Goal: Book appointment/travel/reservation

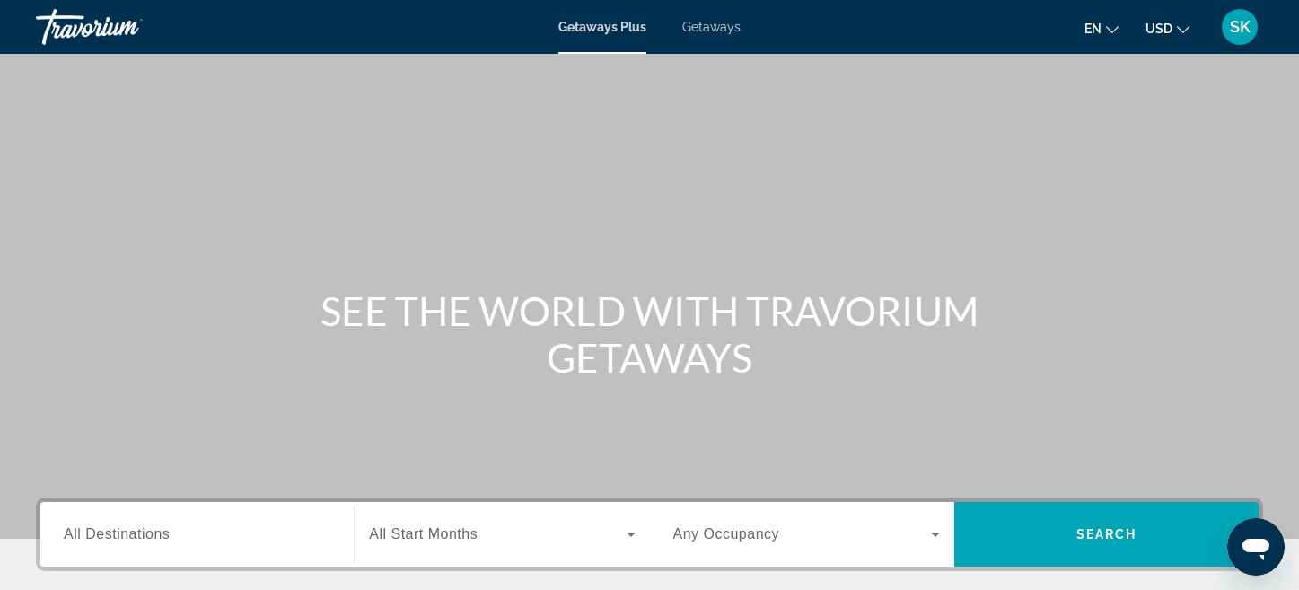
click at [731, 31] on span "Getaways" at bounding box center [711, 27] width 58 height 14
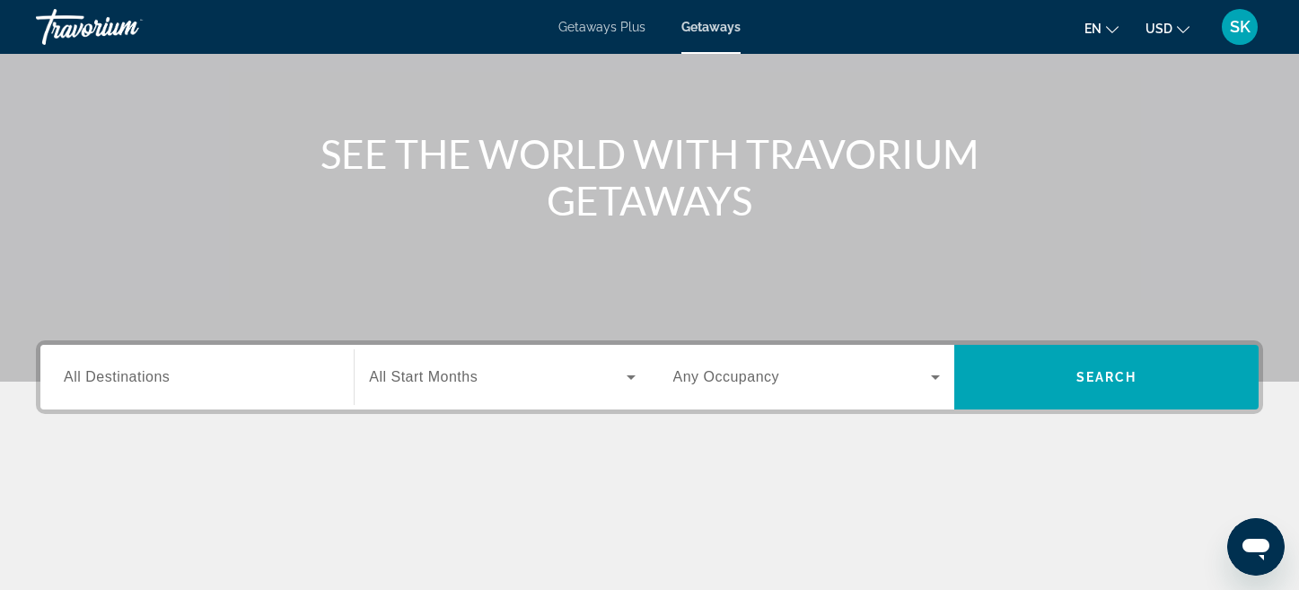
click at [140, 373] on span "All Destinations" at bounding box center [117, 376] width 106 height 15
click at [140, 373] on input "Destination All Destinations" at bounding box center [197, 378] width 267 height 22
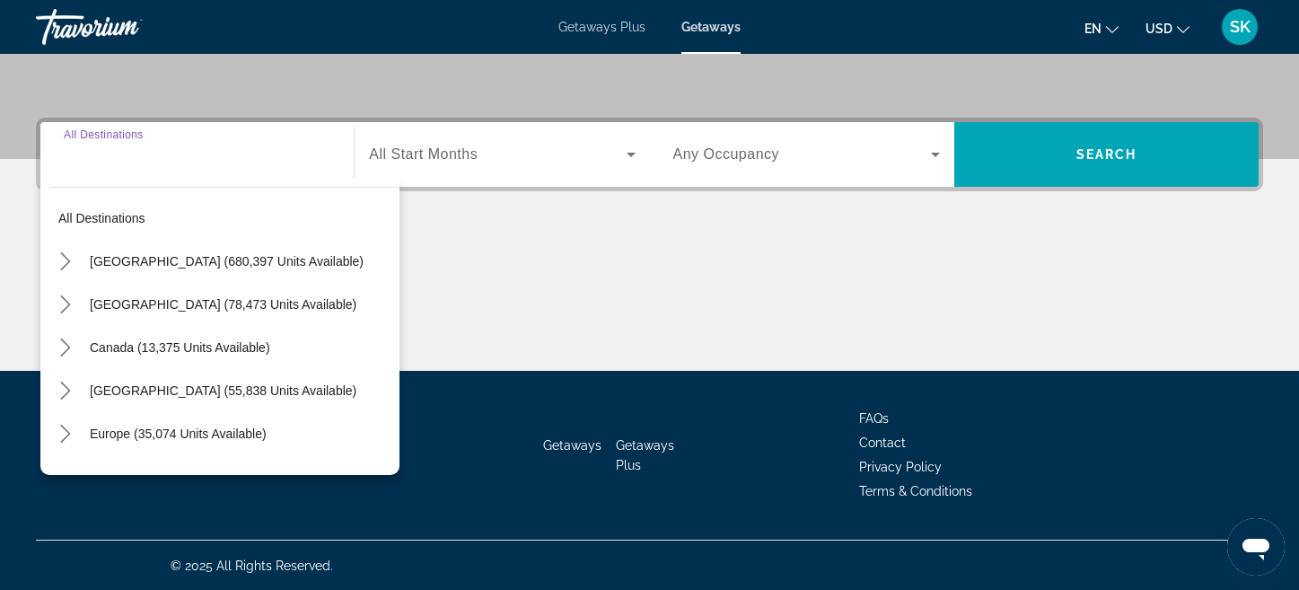
scroll to position [381, 0]
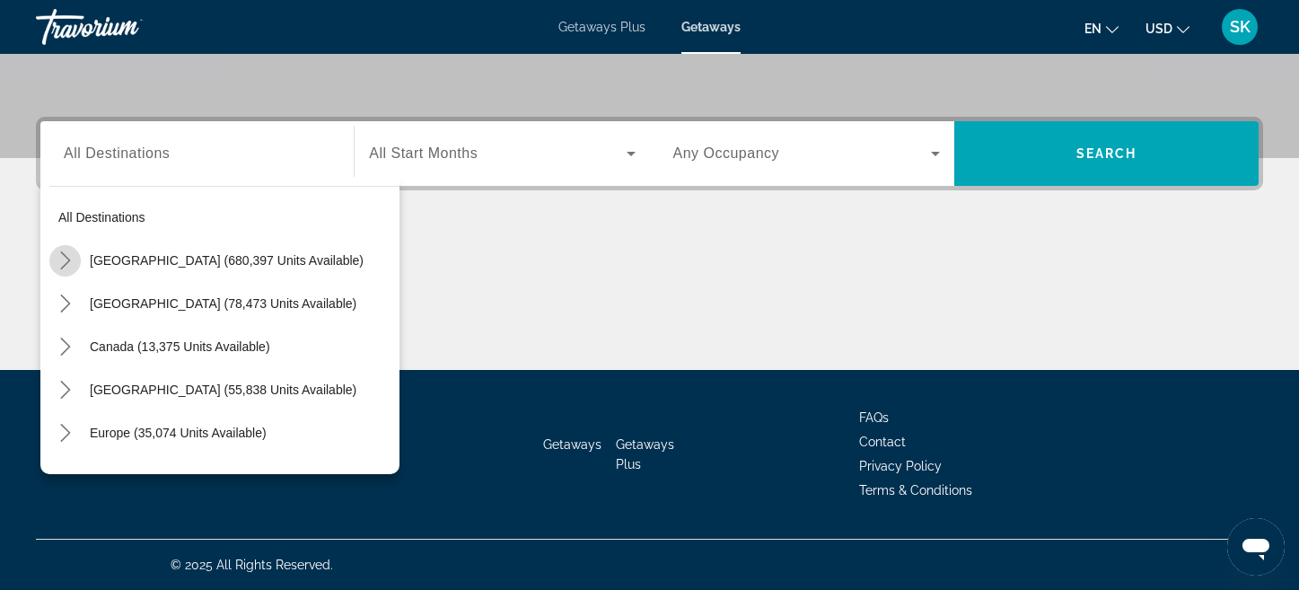
click at [66, 265] on icon "Toggle United States (680,397 units available) submenu" at bounding box center [66, 260] width 18 height 18
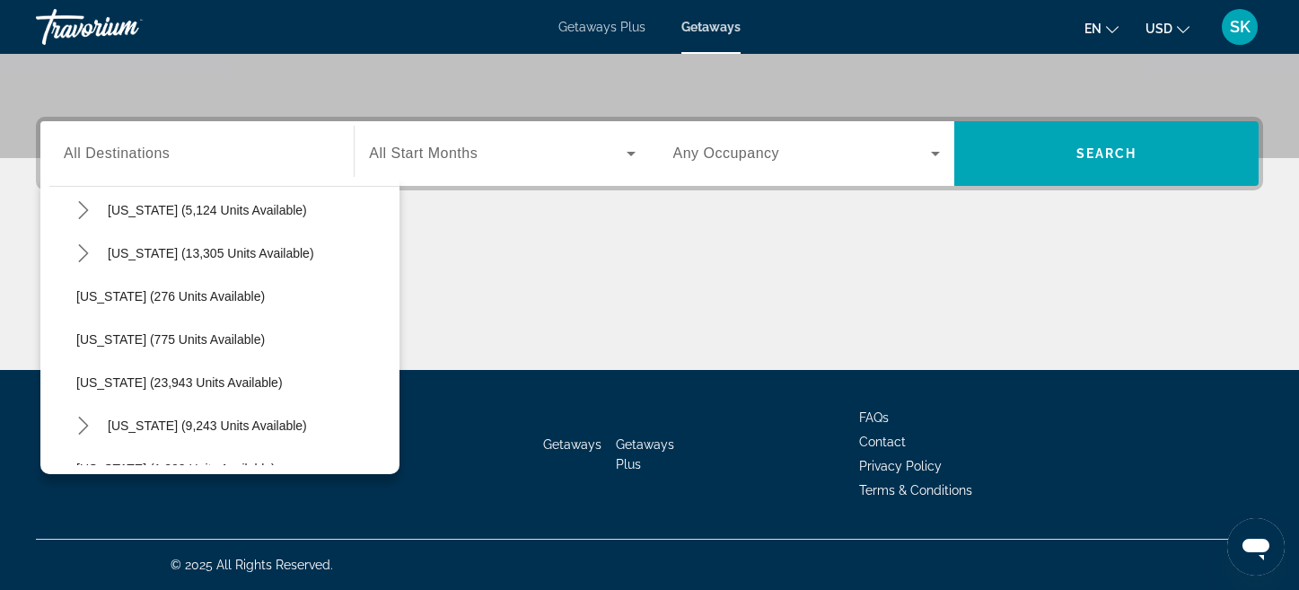
scroll to position [1212, 0]
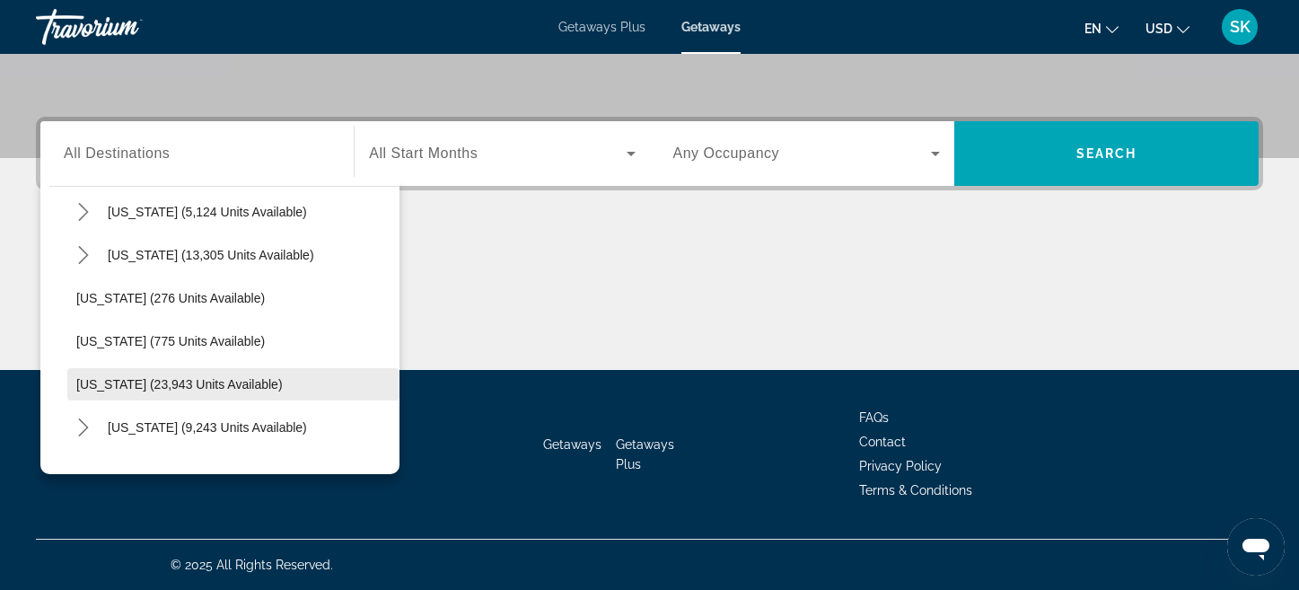
click at [154, 383] on span "Oregon (23,943 units available)" at bounding box center [179, 384] width 206 height 14
type input "**********"
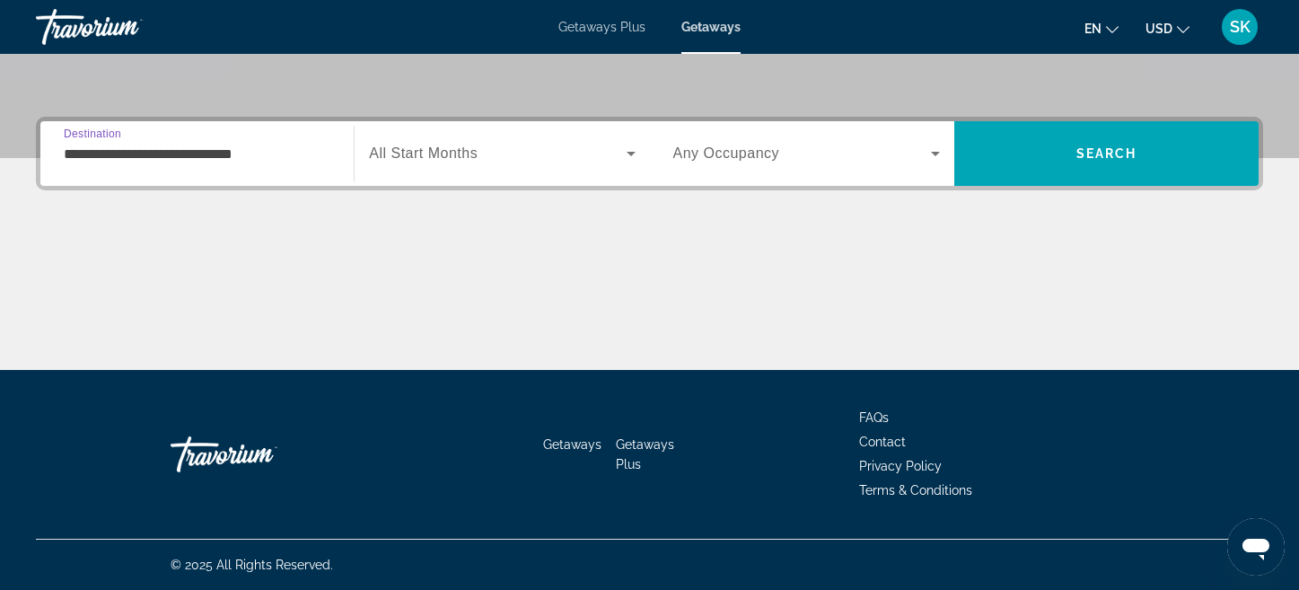
click at [428, 155] on span "All Start Months" at bounding box center [423, 152] width 109 height 15
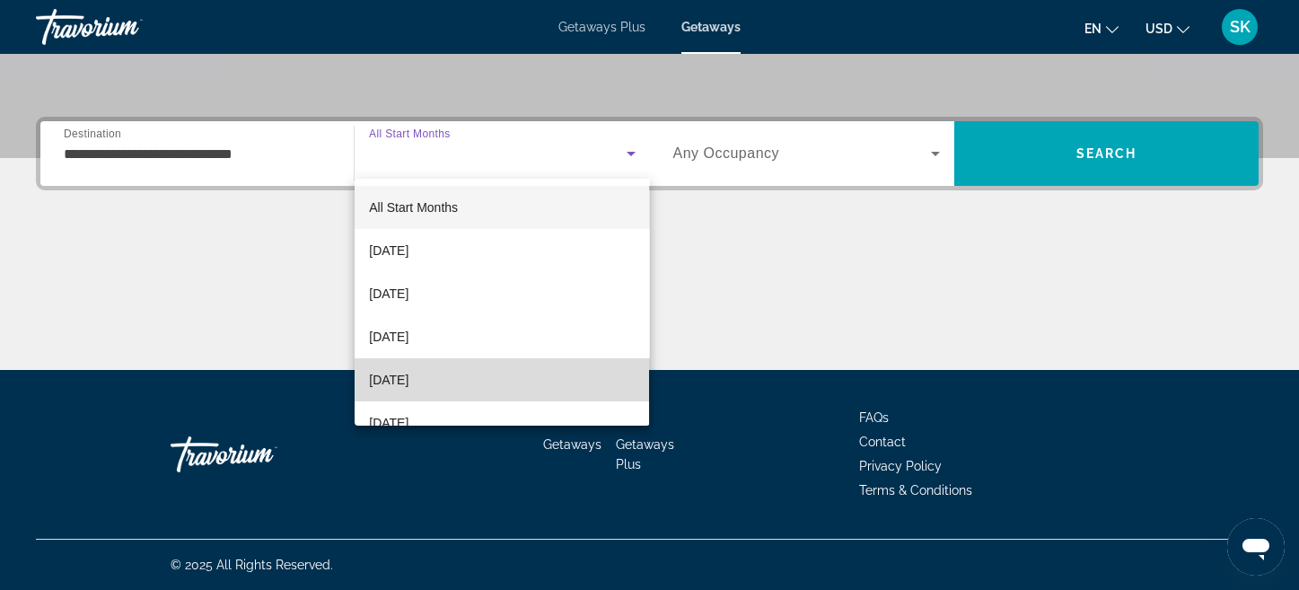
click at [408, 376] on span "January 2026" at bounding box center [389, 380] width 40 height 22
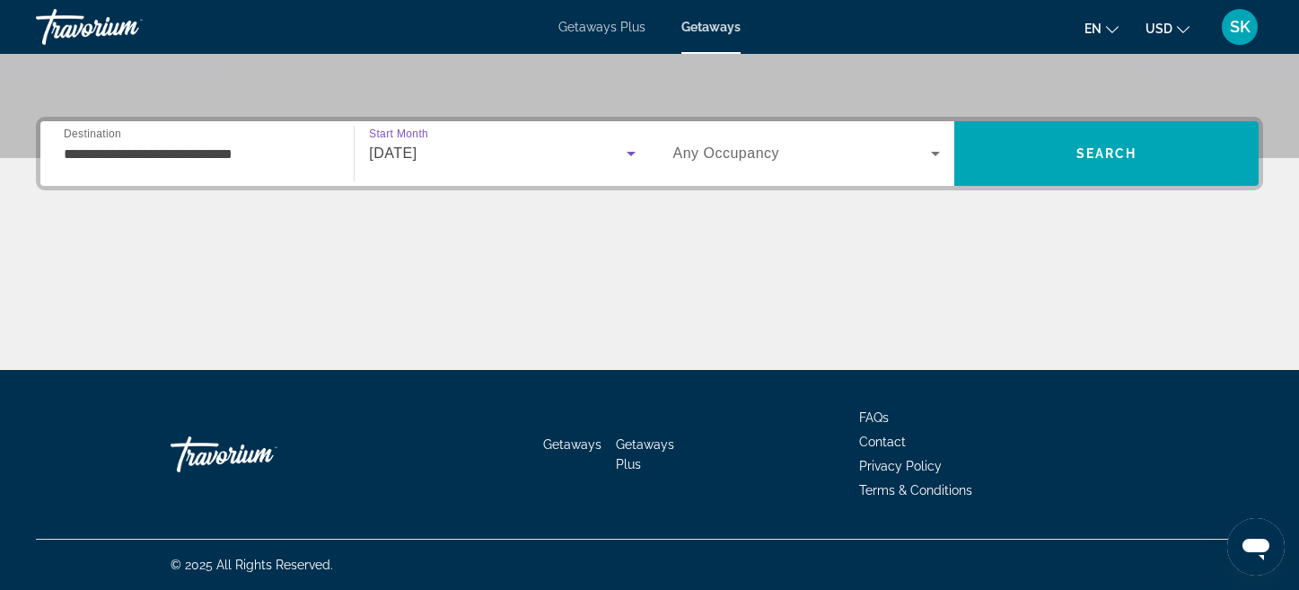
click at [797, 163] on span "Search widget" at bounding box center [802, 154] width 258 height 22
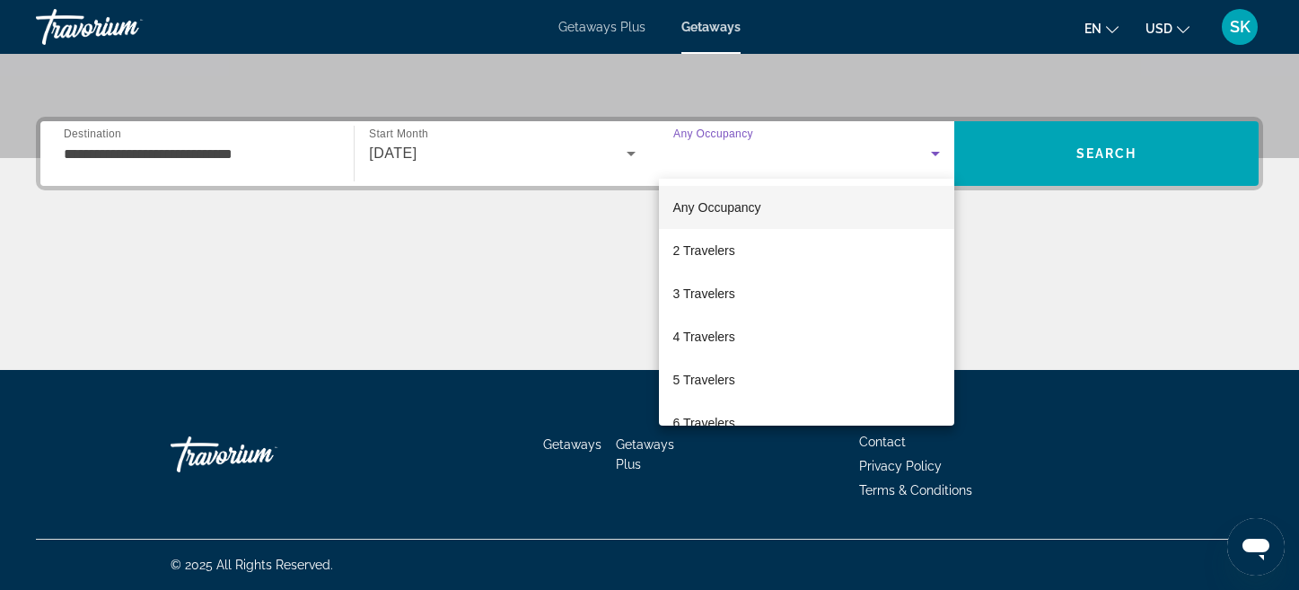
click at [1086, 164] on div at bounding box center [649, 295] width 1299 height 590
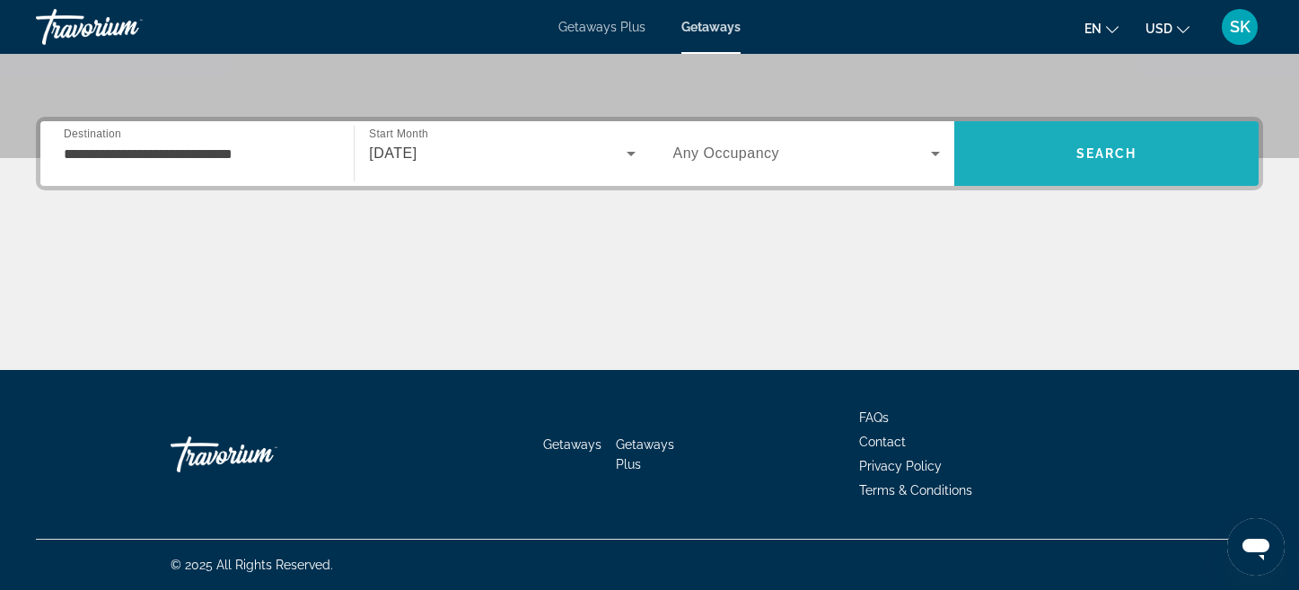
click at [1086, 164] on span "Search" at bounding box center [1106, 153] width 304 height 43
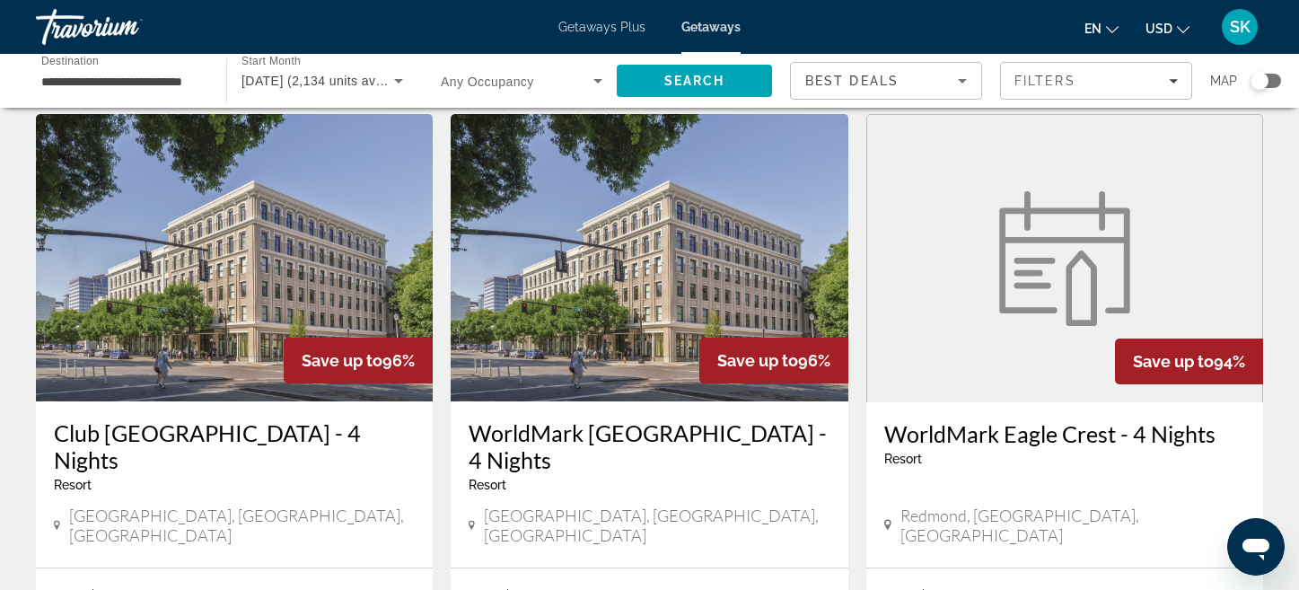
scroll to position [2424, 0]
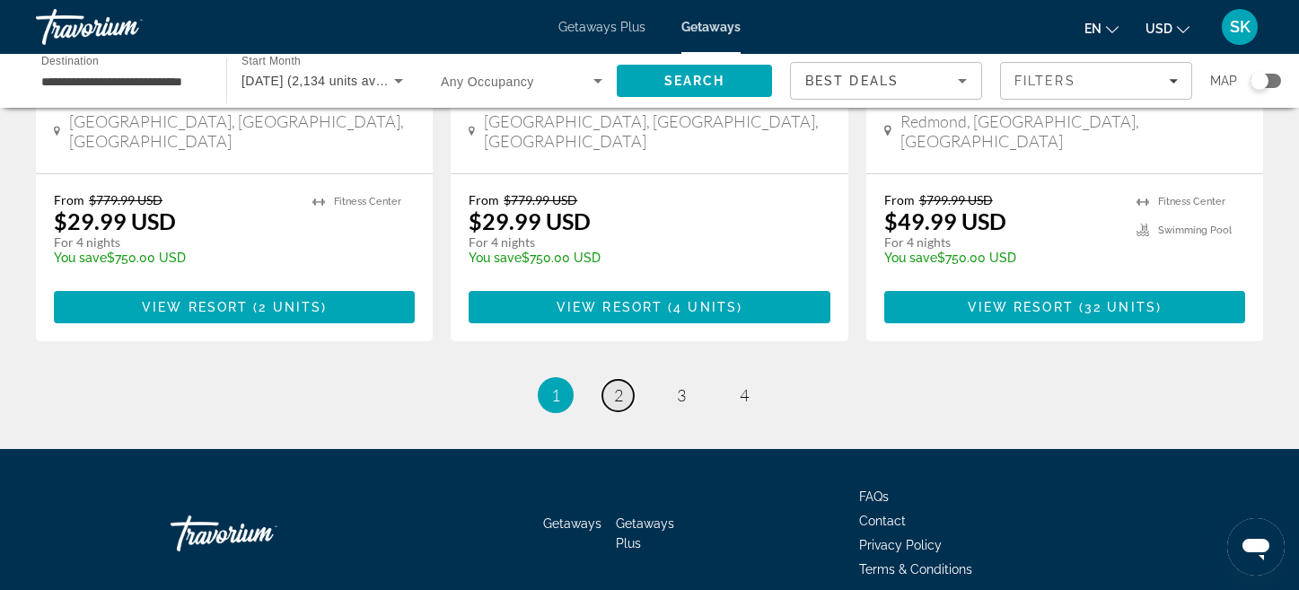
click at [611, 380] on link "page 2" at bounding box center [617, 395] width 31 height 31
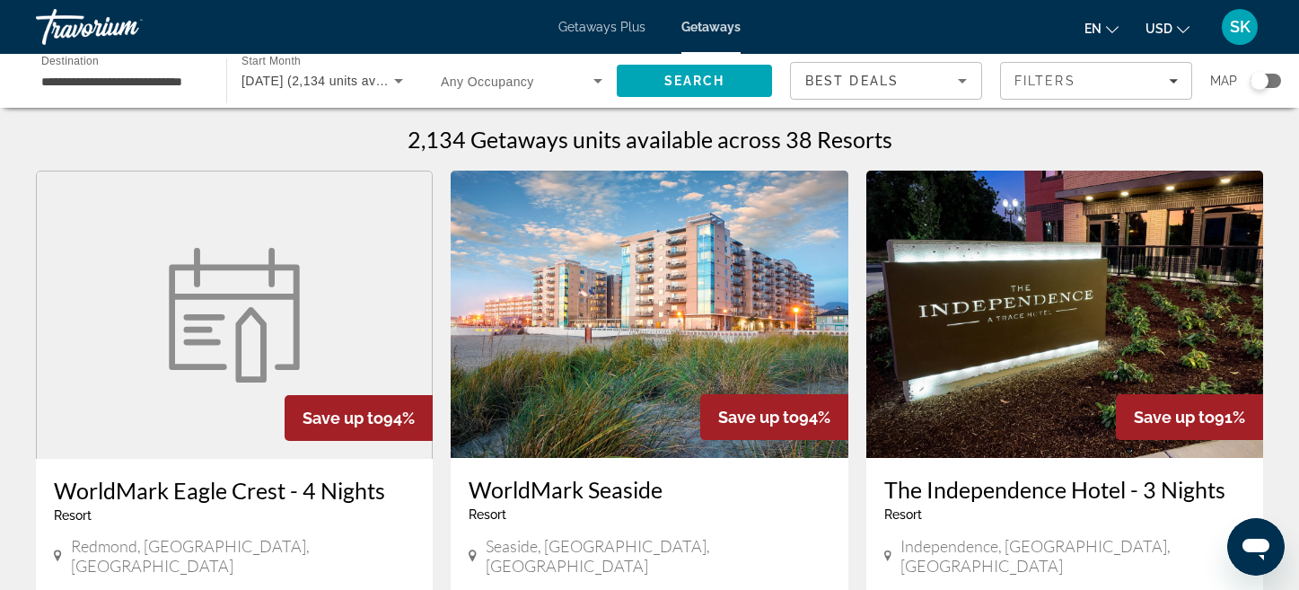
click at [790, 417] on span "Save up to" at bounding box center [758, 417] width 81 height 19
click at [671, 350] on img "Main content" at bounding box center [649, 314] width 397 height 287
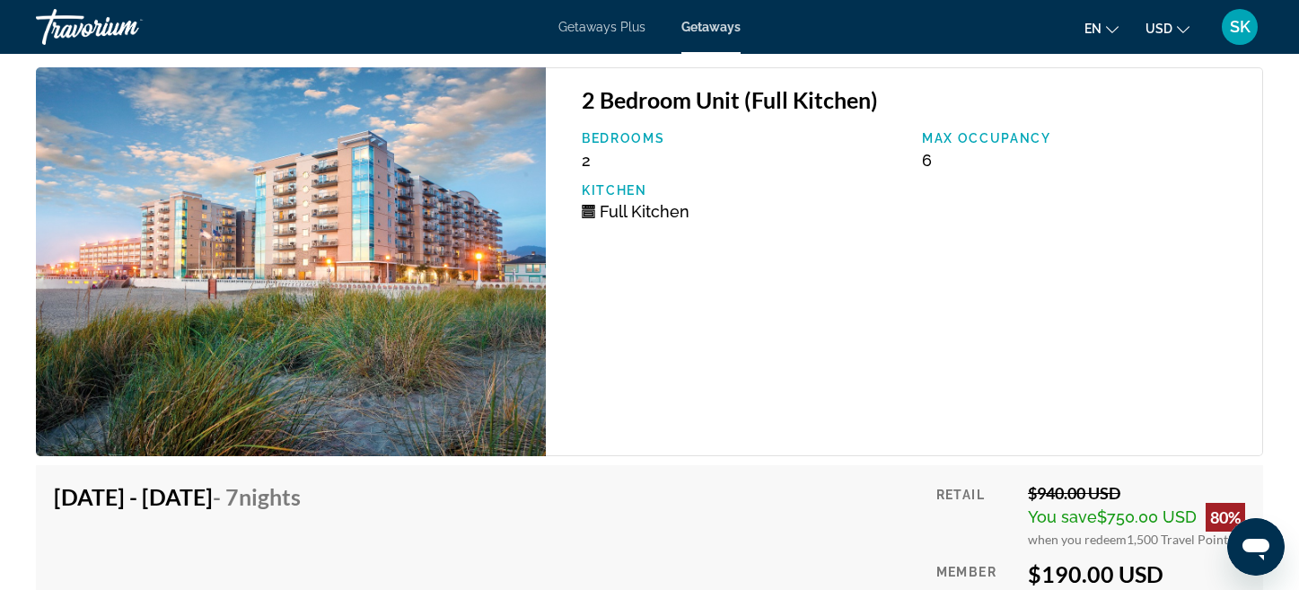
scroll to position [5673, 0]
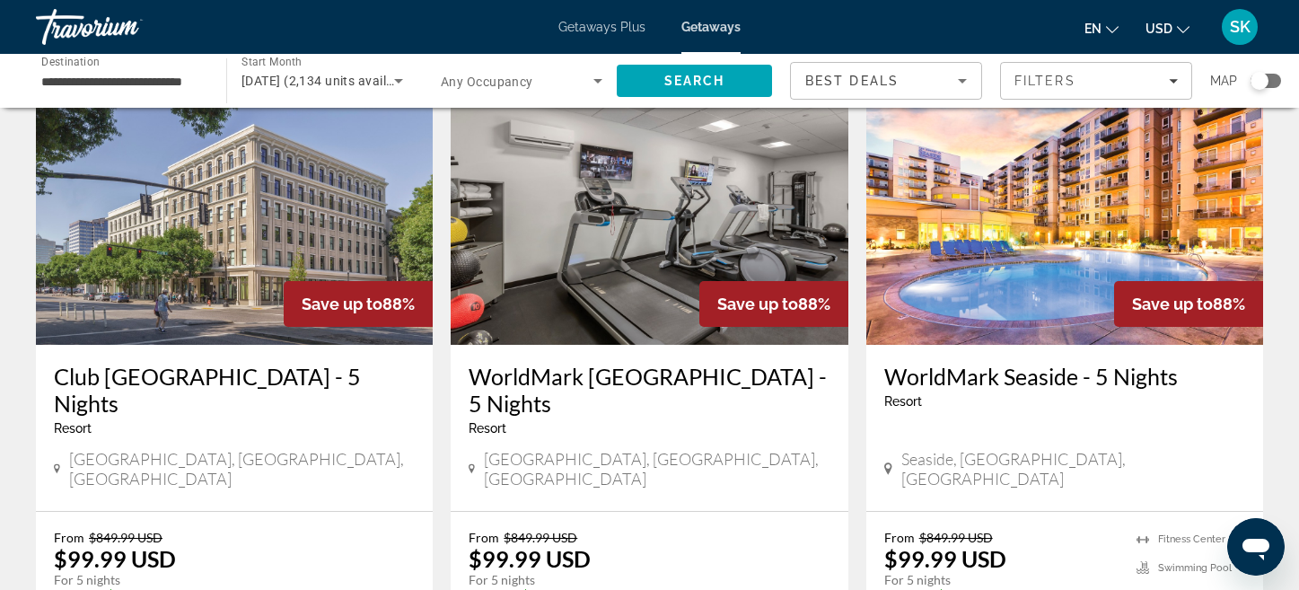
scroll to position [742, 0]
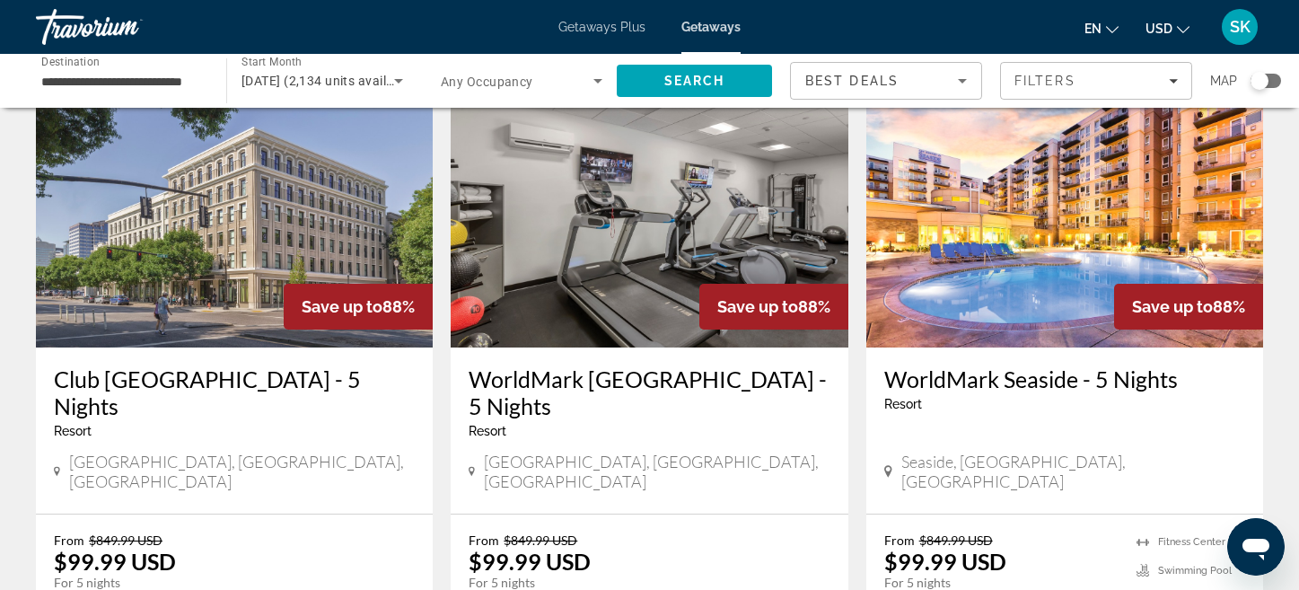
click at [1013, 264] on img "Main content" at bounding box center [1064, 203] width 397 height 287
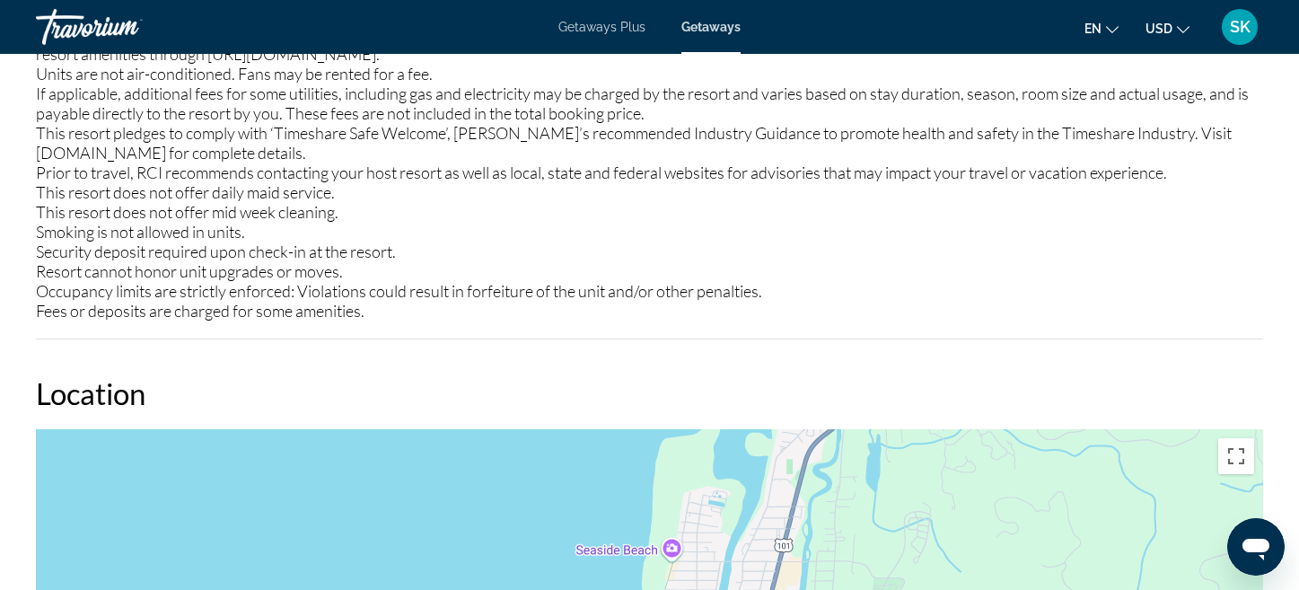
scroll to position [2517, 0]
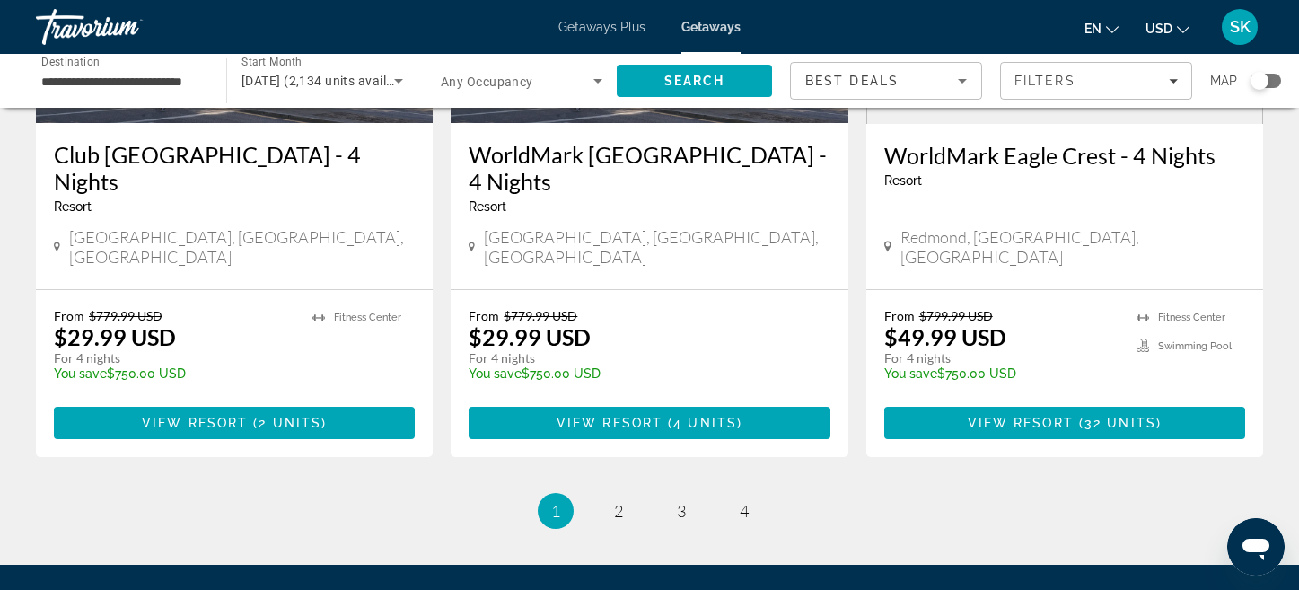
scroll to position [2318, 0]
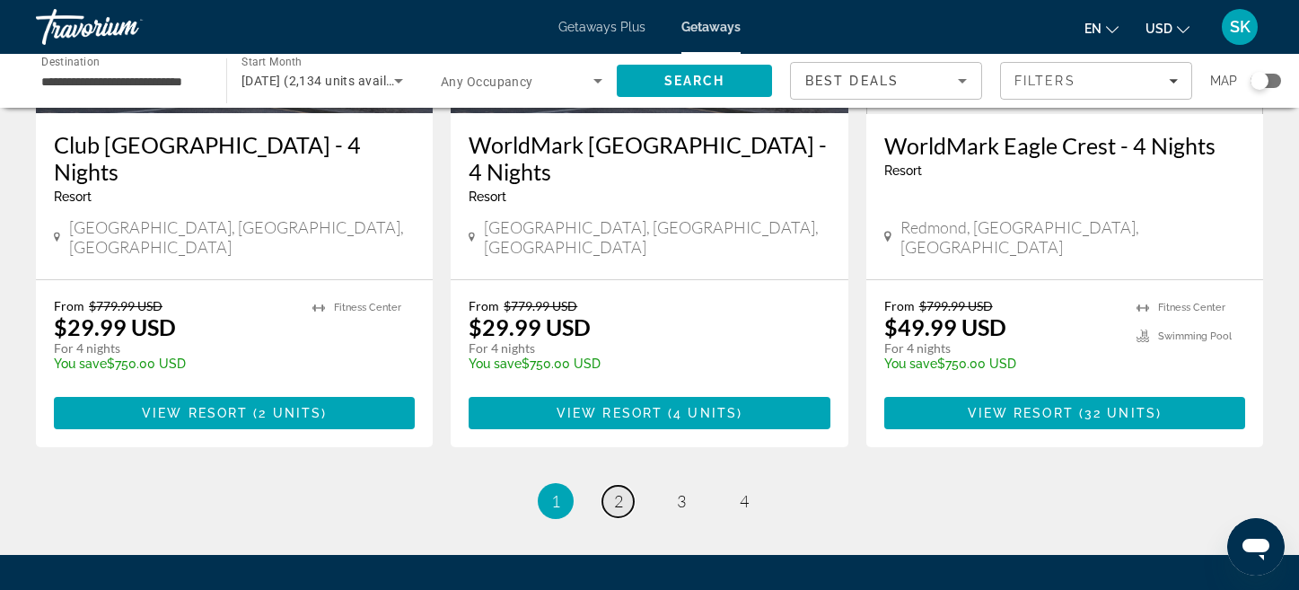
click at [619, 491] on span "2" at bounding box center [618, 501] width 9 height 20
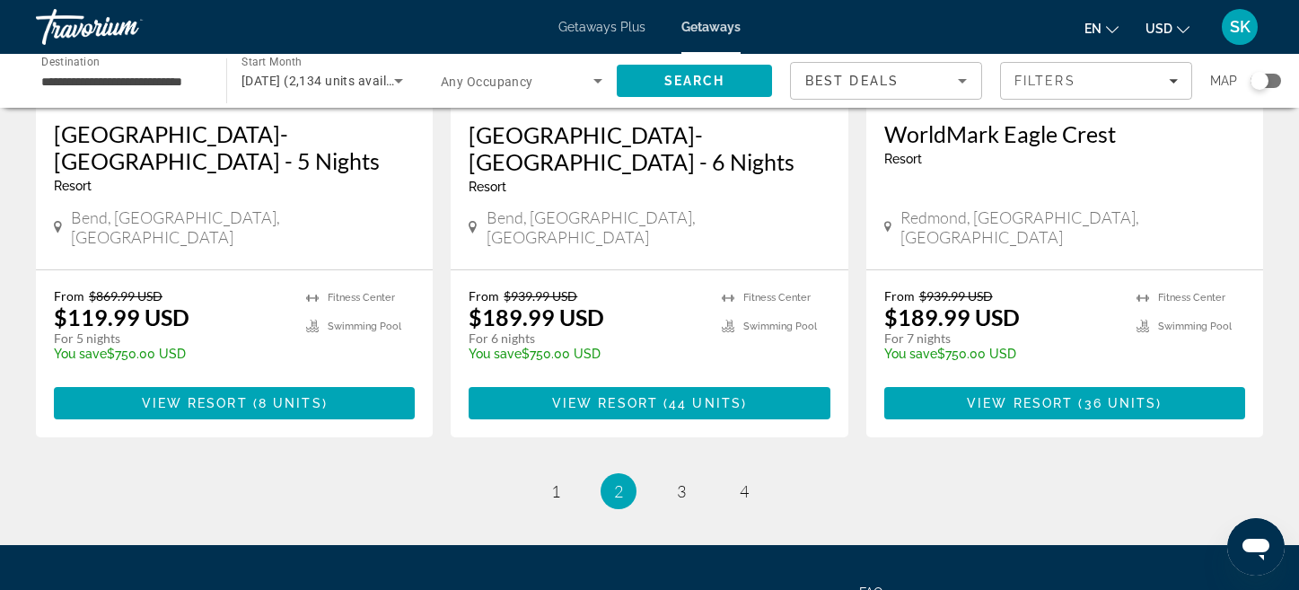
scroll to position [2303, 0]
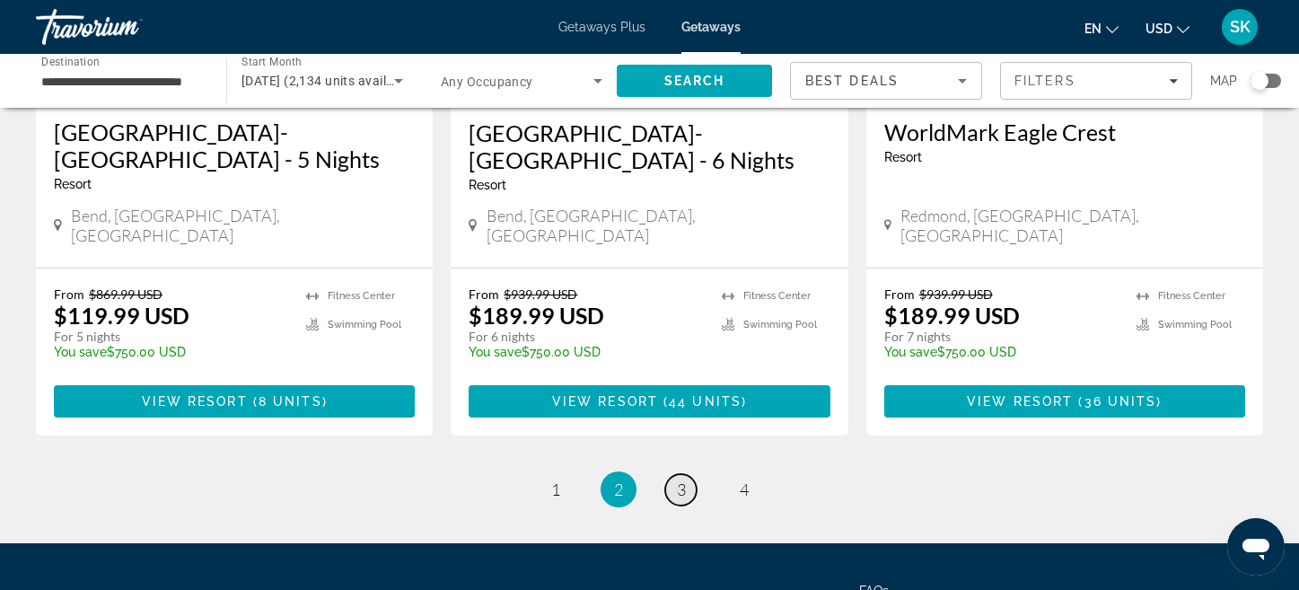
click at [681, 479] on span "3" at bounding box center [681, 489] width 9 height 20
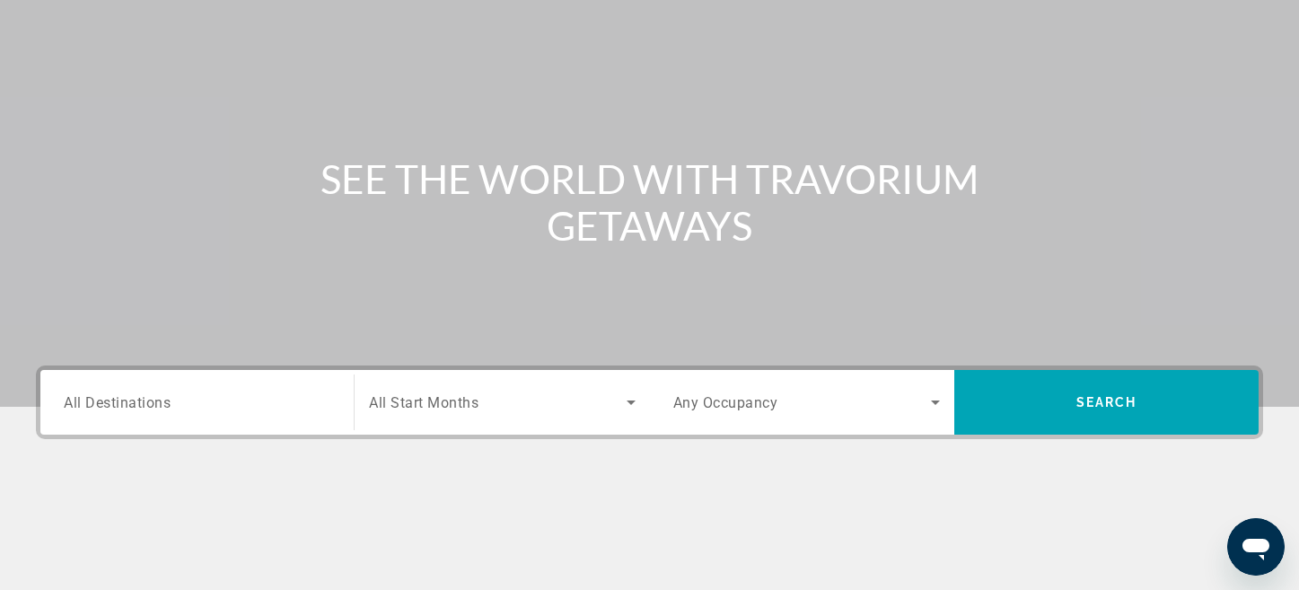
scroll to position [180, 0]
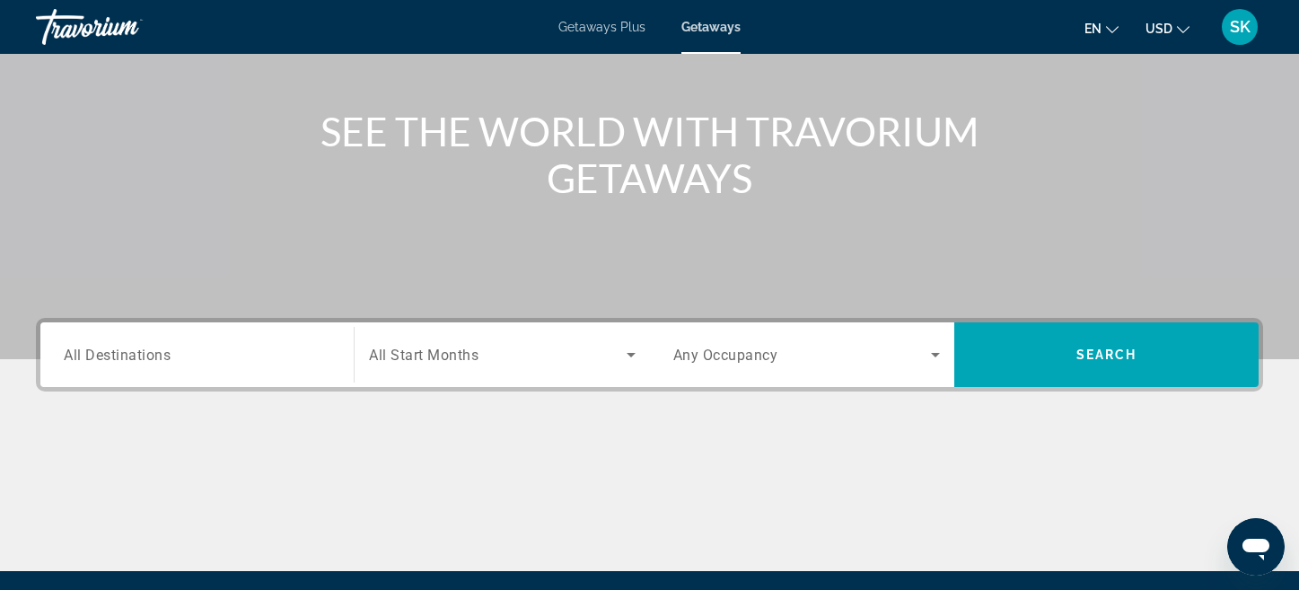
click at [254, 345] on input "Destination All Destinations" at bounding box center [197, 356] width 267 height 22
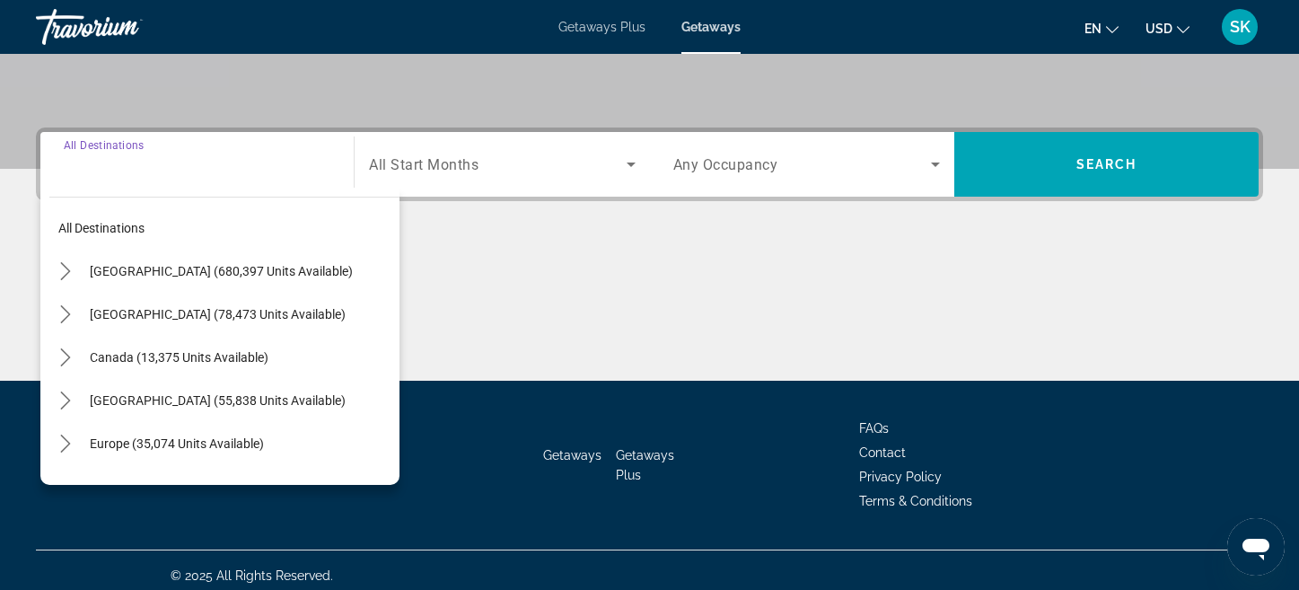
scroll to position [381, 0]
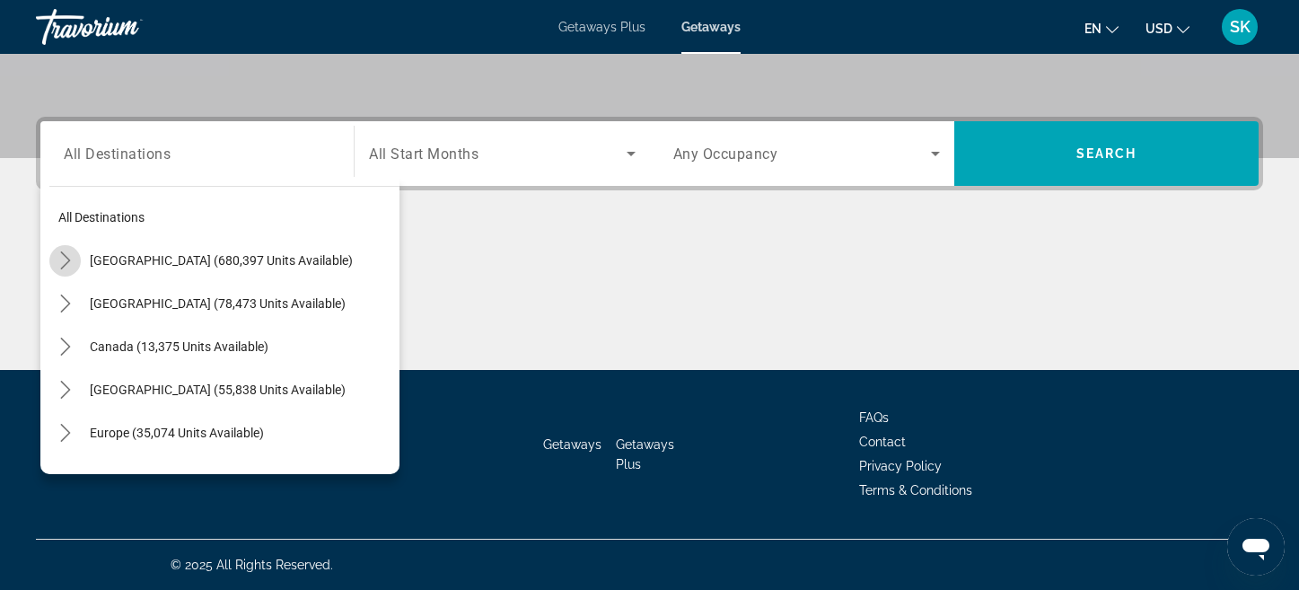
click at [62, 255] on icon "Toggle United States (680,397 units available) submenu" at bounding box center [66, 260] width 18 height 18
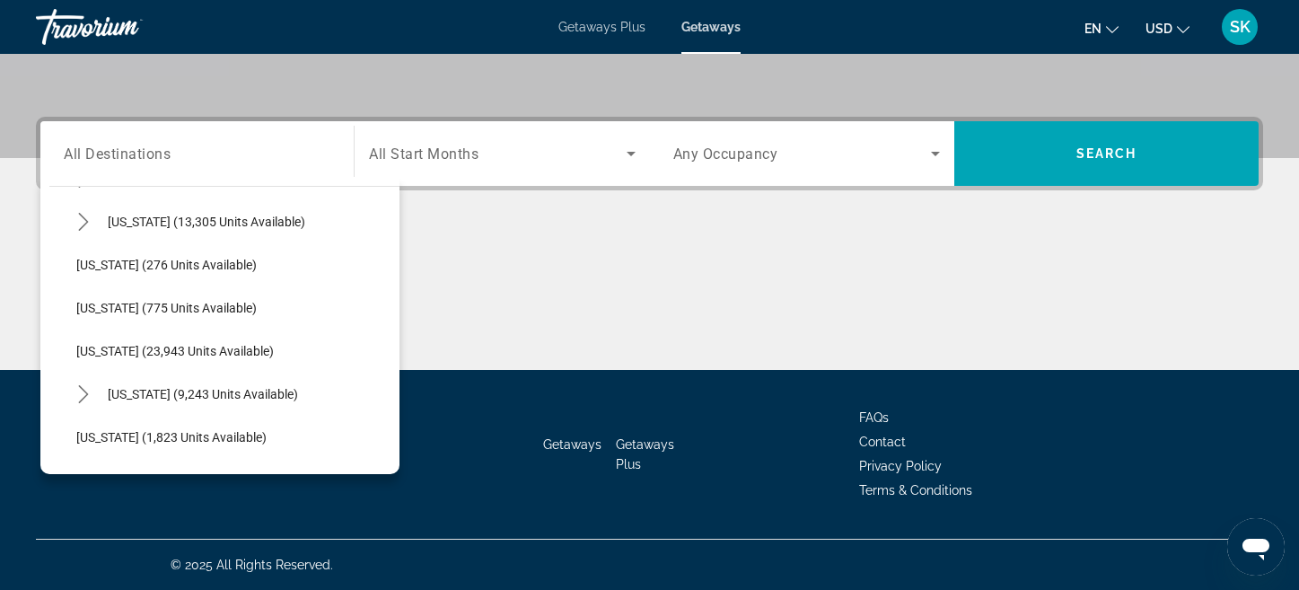
scroll to position [1302, 0]
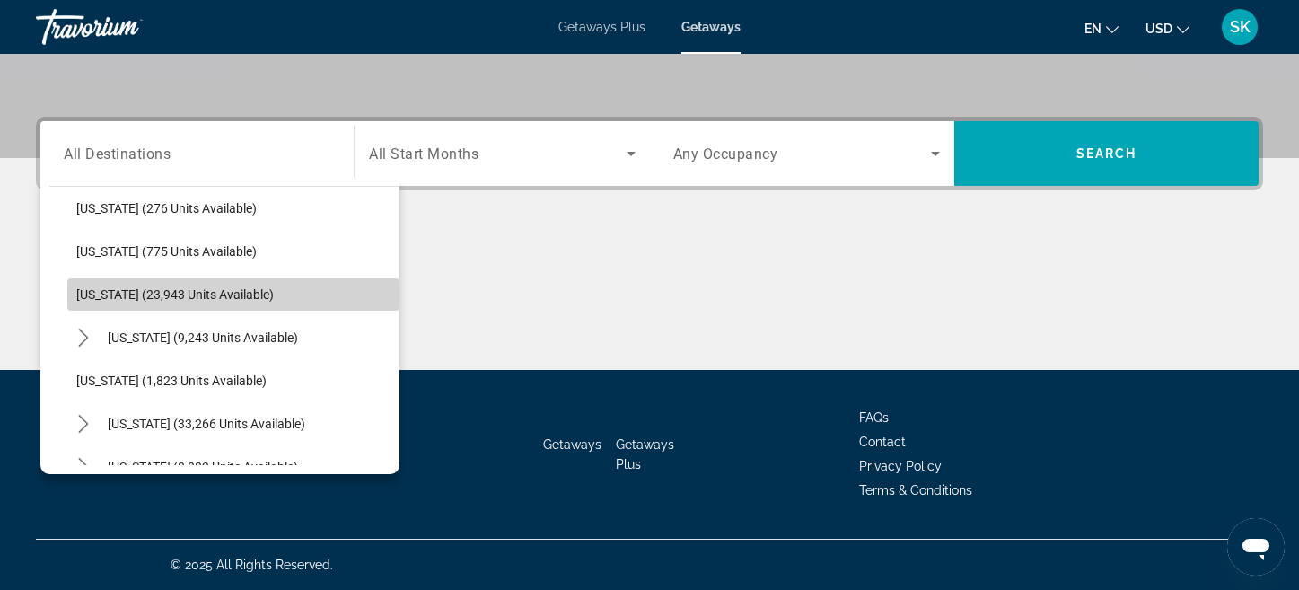
click at [111, 287] on span "Oregon (23,943 units available)" at bounding box center [175, 294] width 198 height 14
type input "**********"
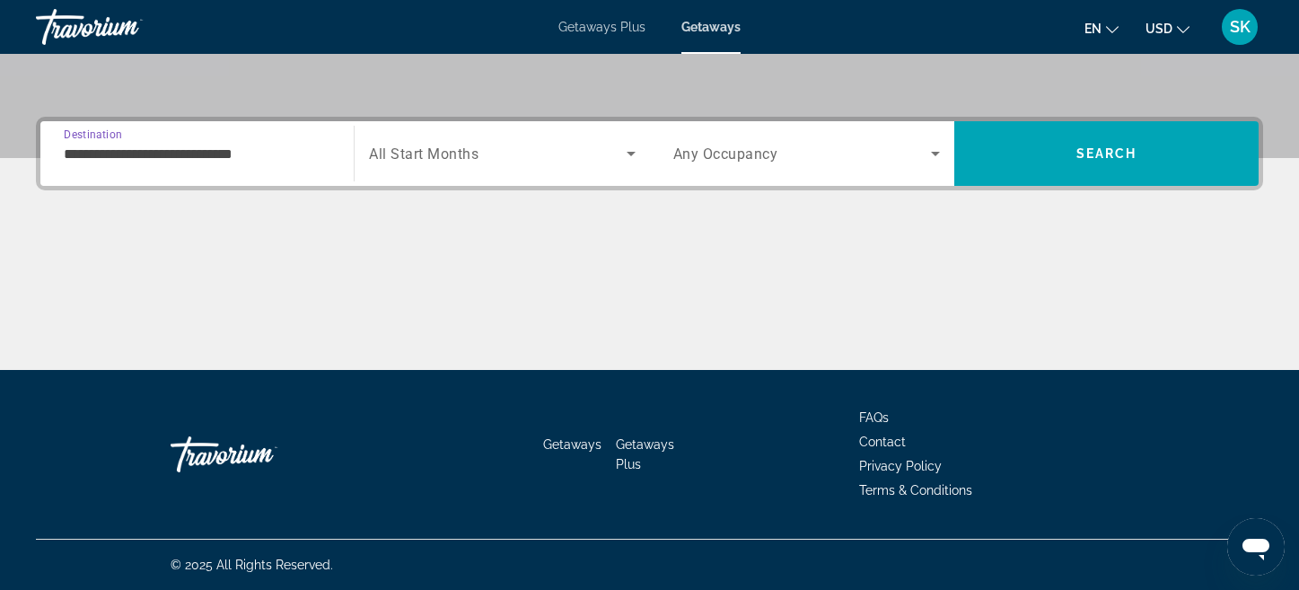
click at [409, 139] on div "Search widget" at bounding box center [502, 153] width 266 height 50
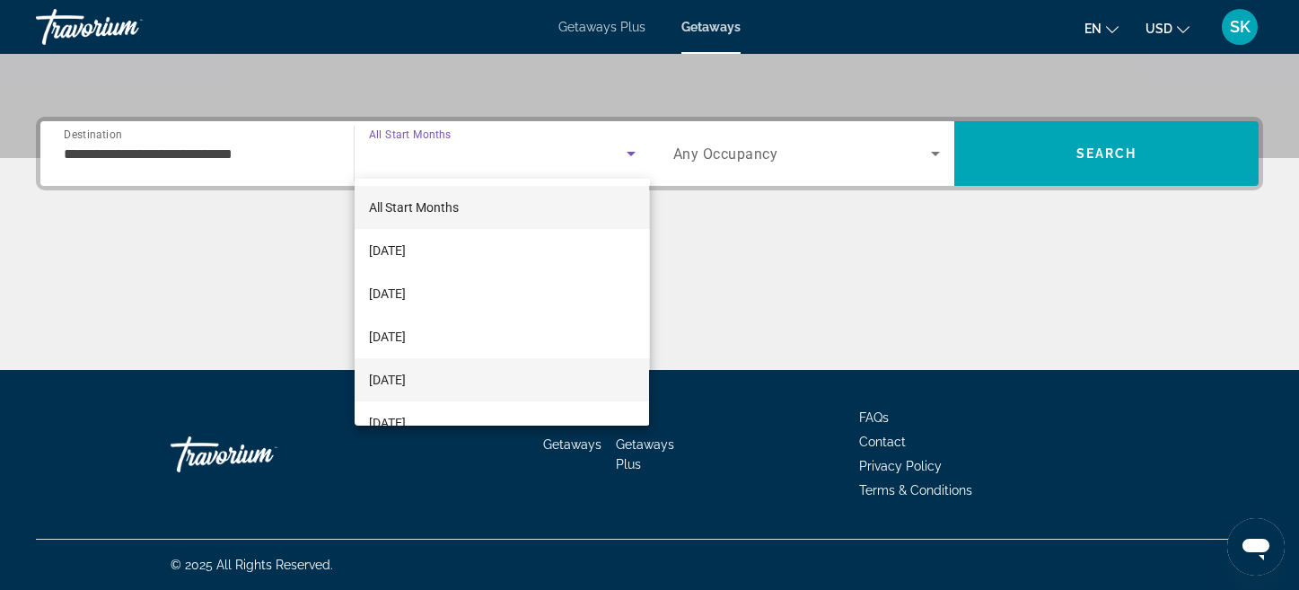
click at [406, 373] on span "January 2026" at bounding box center [387, 380] width 37 height 22
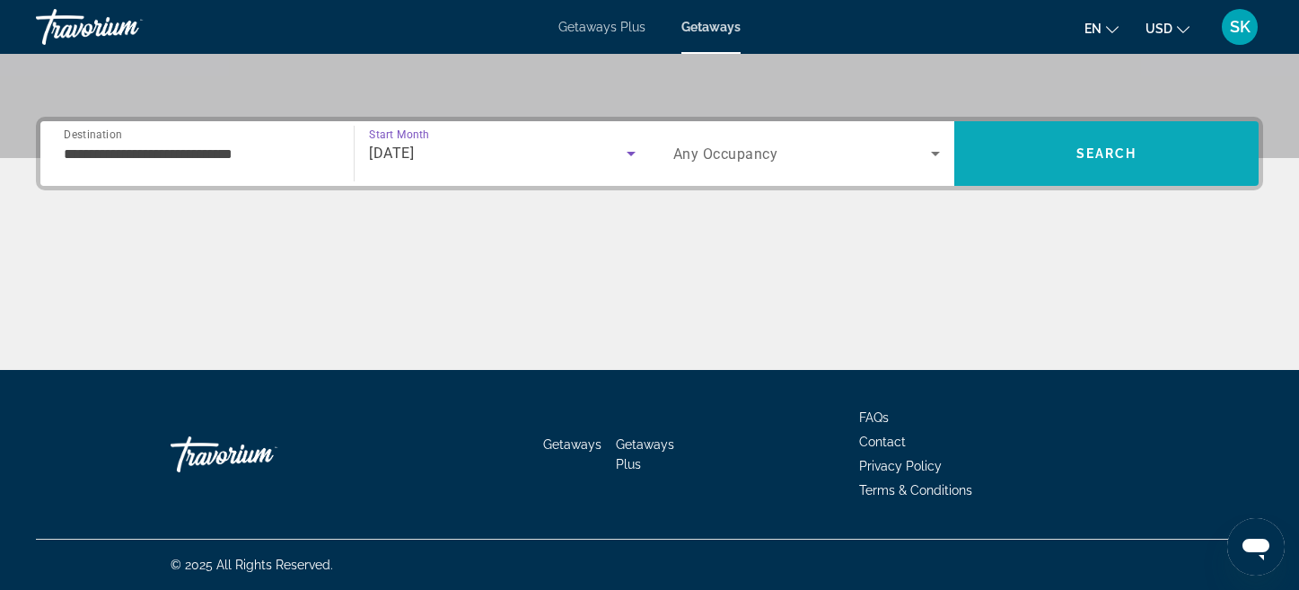
click at [1112, 160] on span "Search" at bounding box center [1106, 153] width 61 height 14
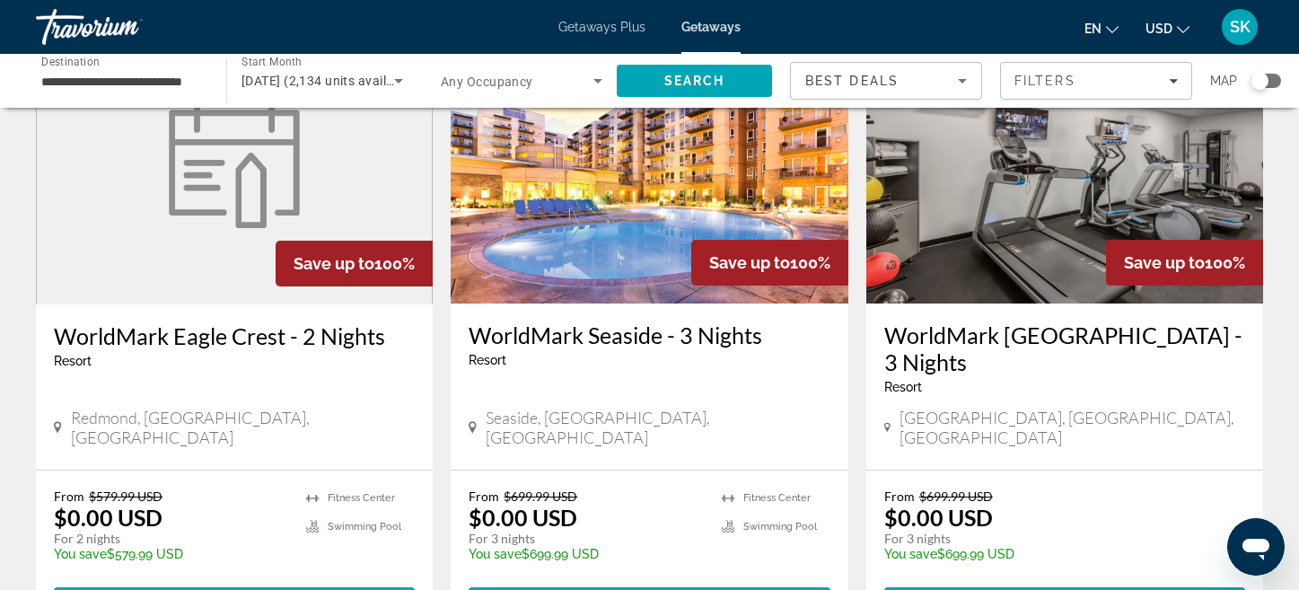
scroll to position [812, 0]
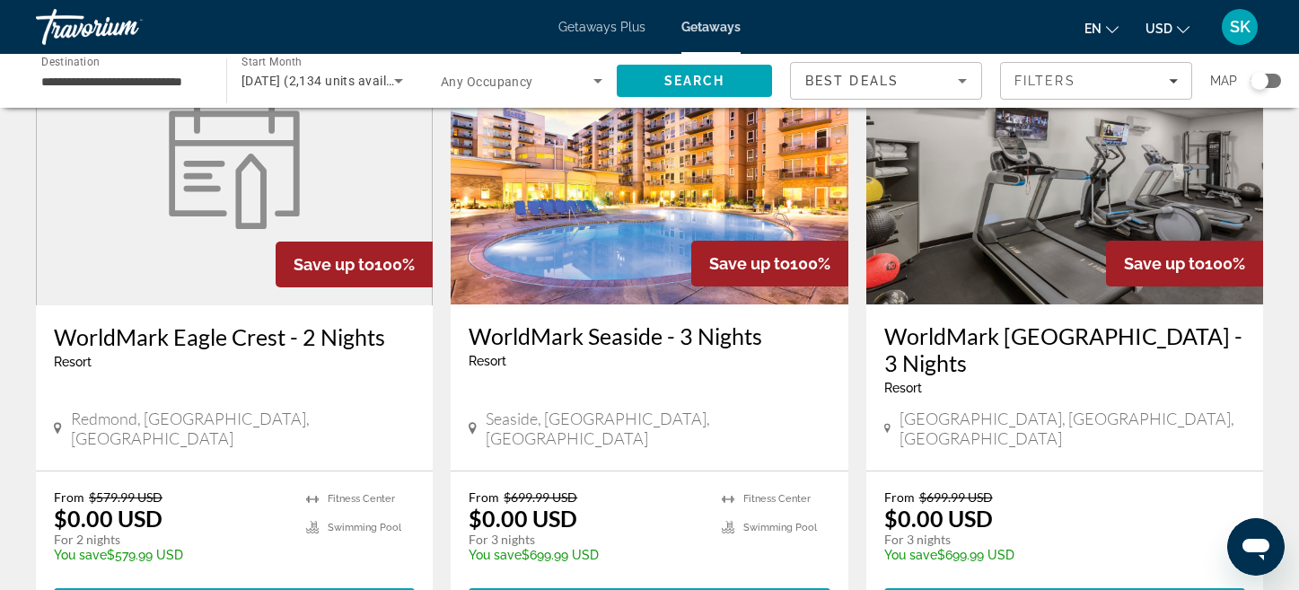
click at [634, 252] on img "Main content" at bounding box center [649, 160] width 397 height 287
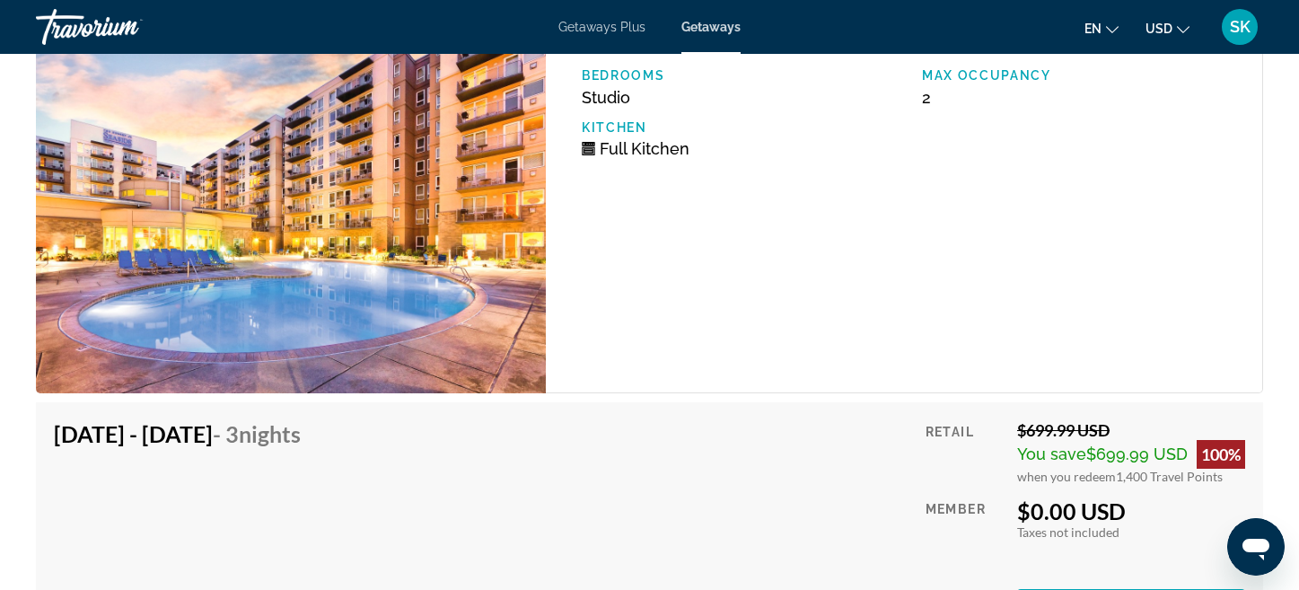
scroll to position [3630, 0]
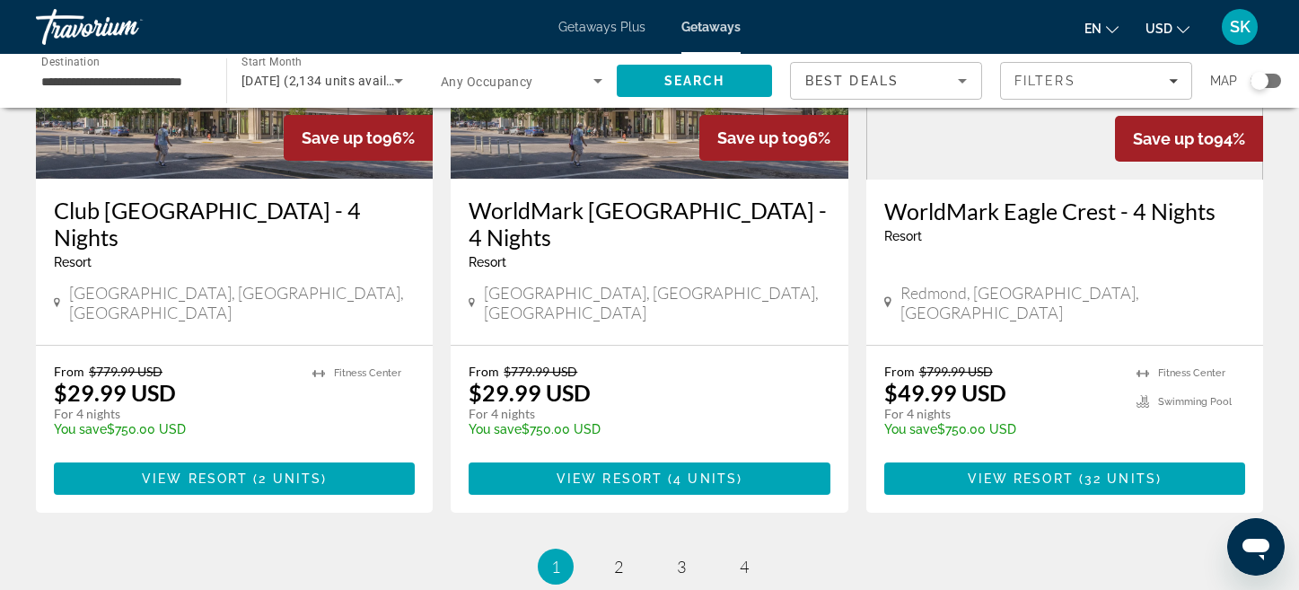
scroll to position [2424, 0]
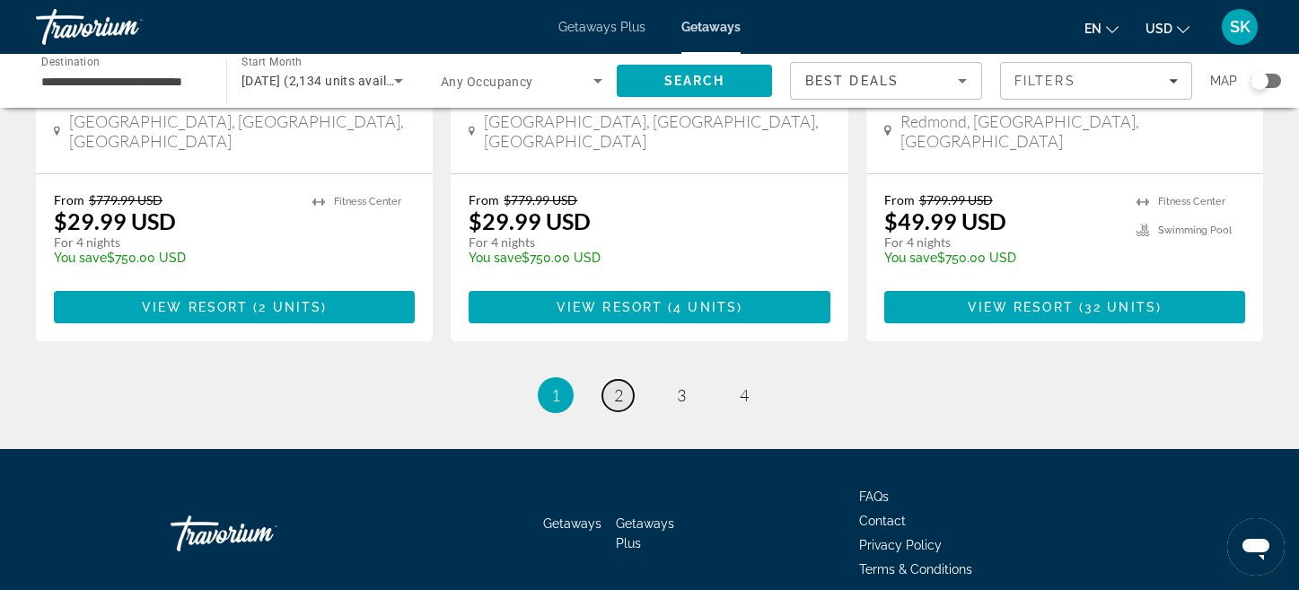
click at [624, 380] on link "page 2" at bounding box center [617, 395] width 31 height 31
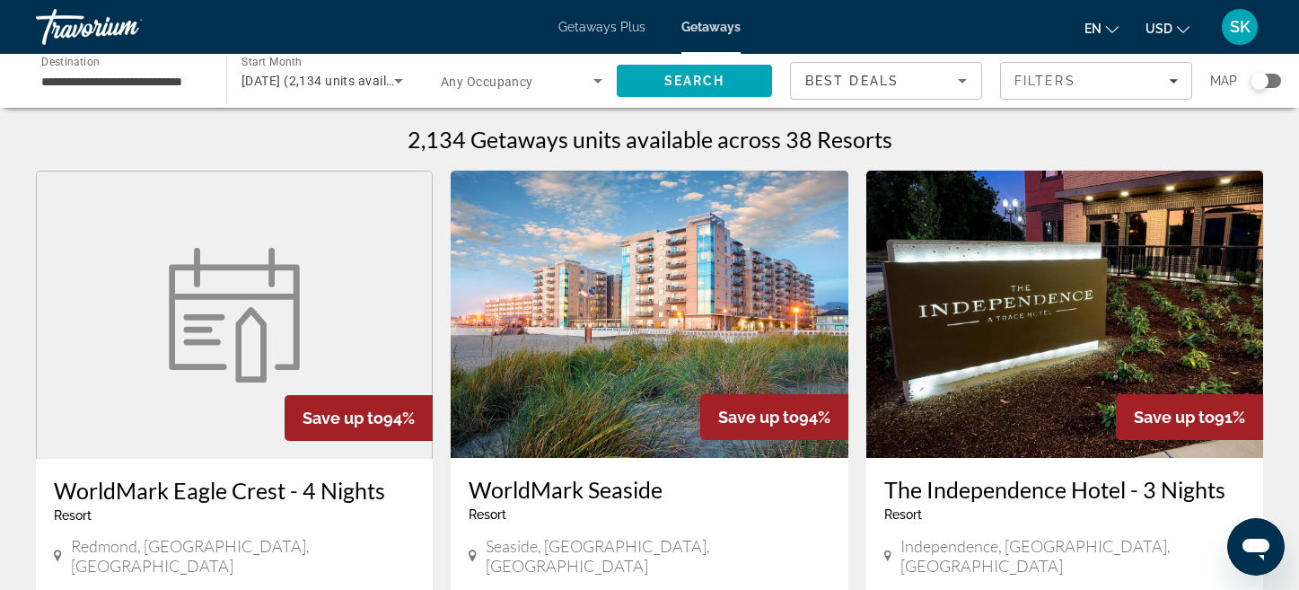
click at [760, 427] on div "Save up to 94%" at bounding box center [774, 417] width 148 height 46
click at [617, 477] on h3 "WorldMark Seaside" at bounding box center [649, 489] width 361 height 27
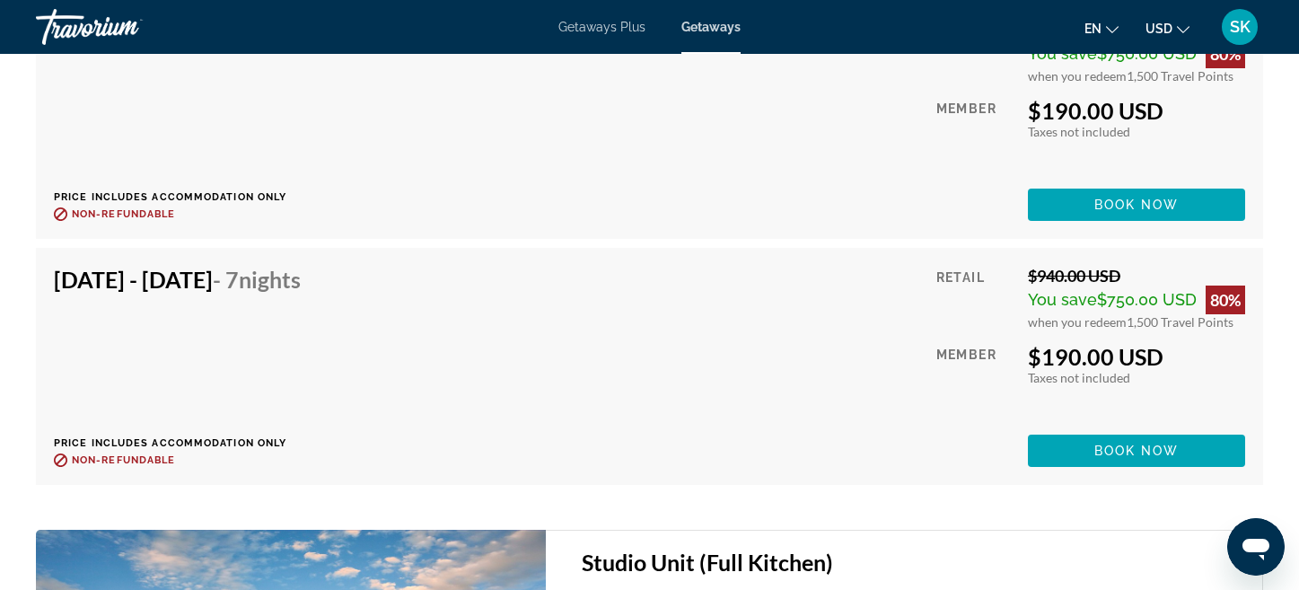
scroll to position [6176, 0]
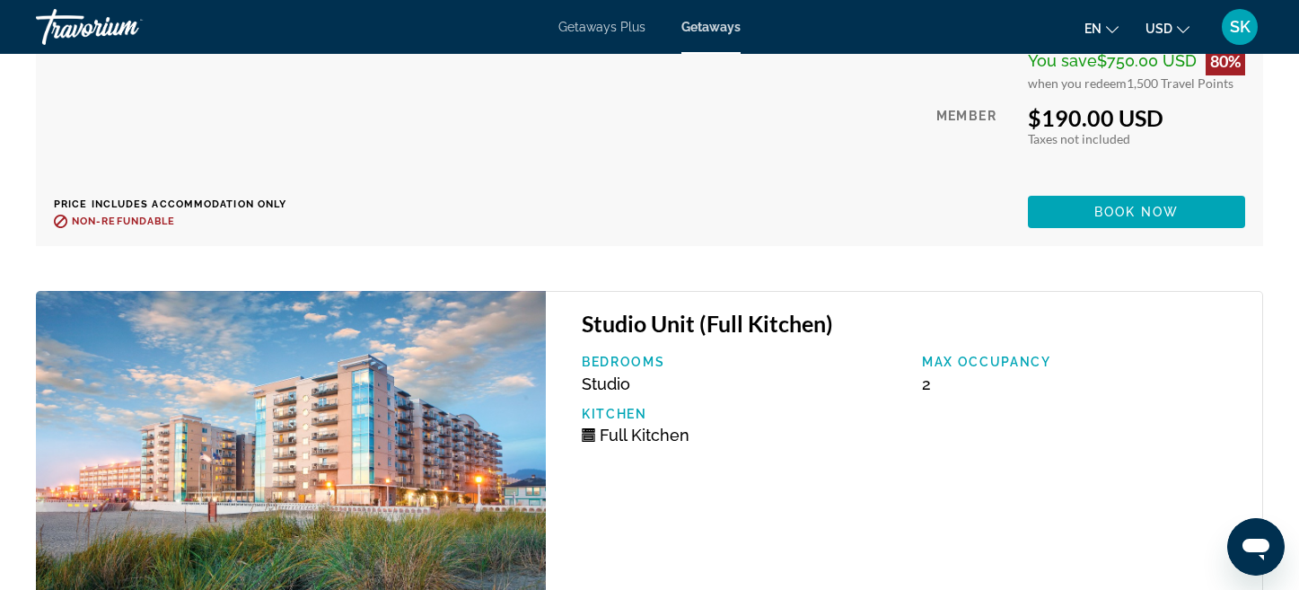
scroll to position [6398, 0]
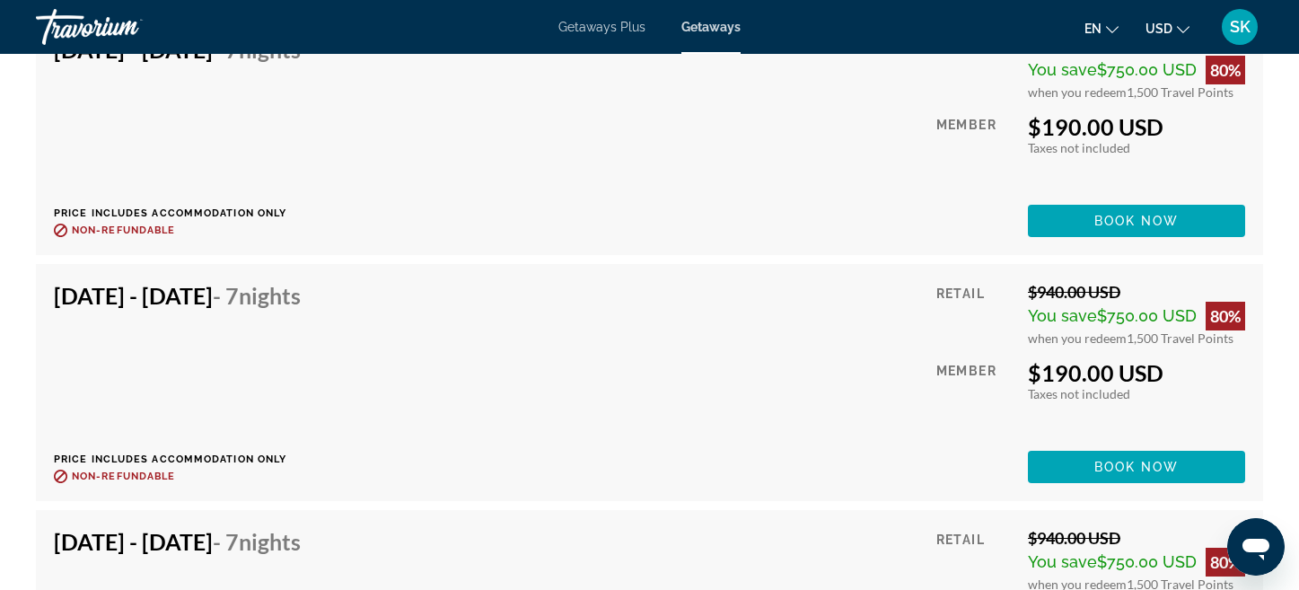
scroll to position [4056, 0]
